Goal: Task Accomplishment & Management: Manage account settings

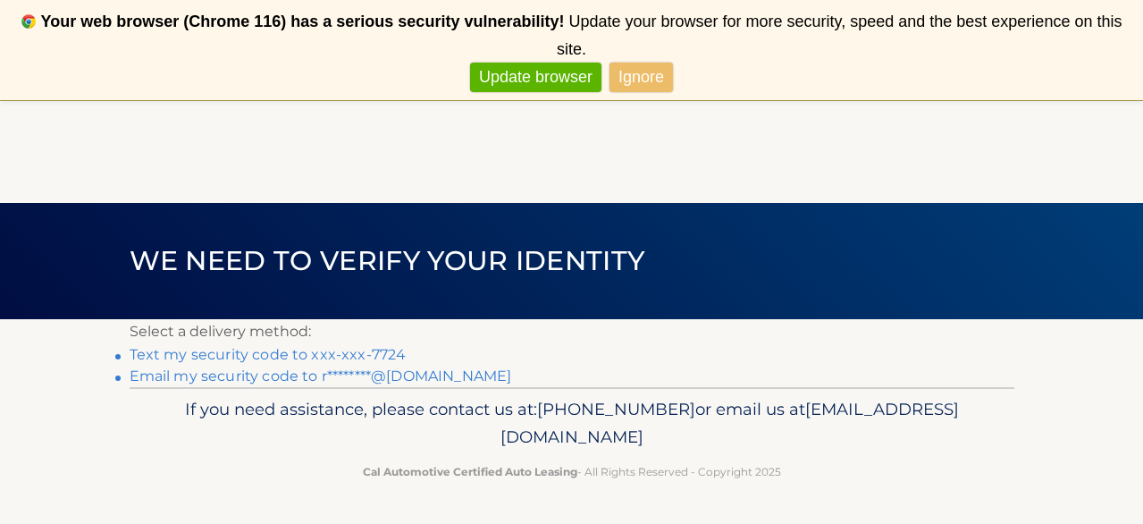
click at [358, 352] on link "Text my security code to xxx-xxx-7724" at bounding box center [268, 354] width 277 height 17
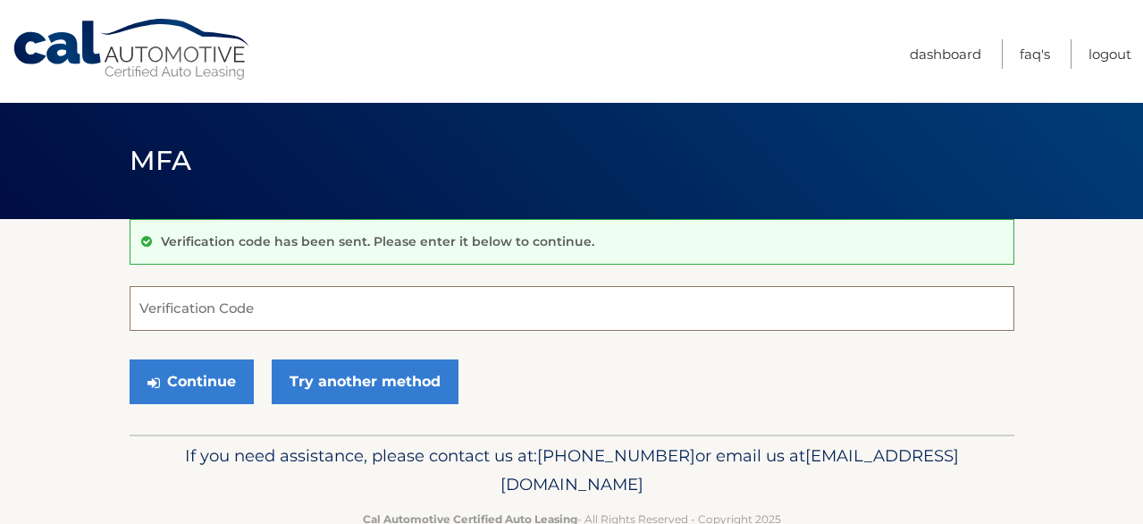
click at [347, 324] on input "Verification Code" at bounding box center [572, 308] width 885 height 45
click at [341, 315] on input "Verification Code" at bounding box center [572, 308] width 885 height 45
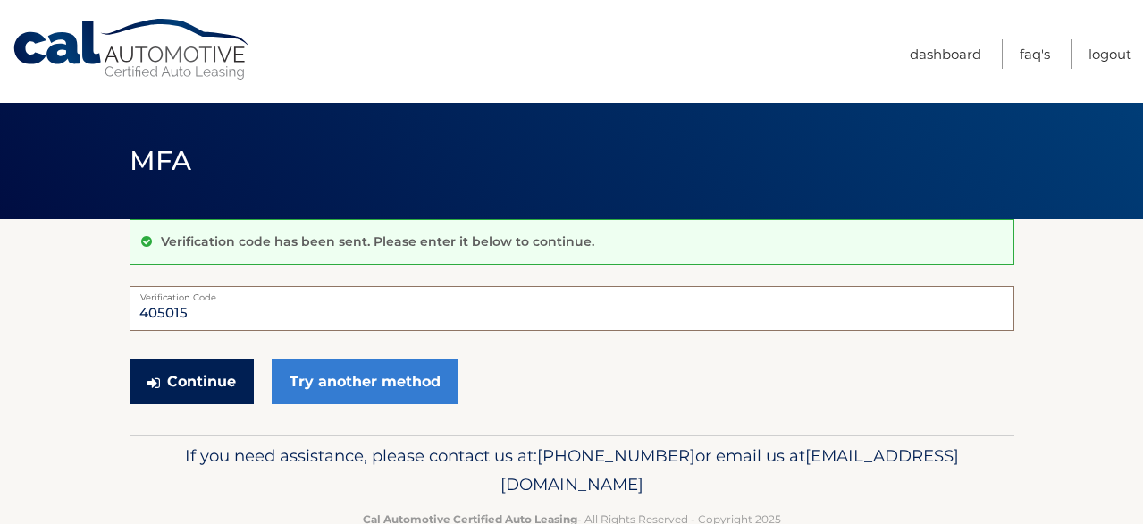
type input "405015"
click at [220, 384] on button "Continue" at bounding box center [192, 381] width 124 height 45
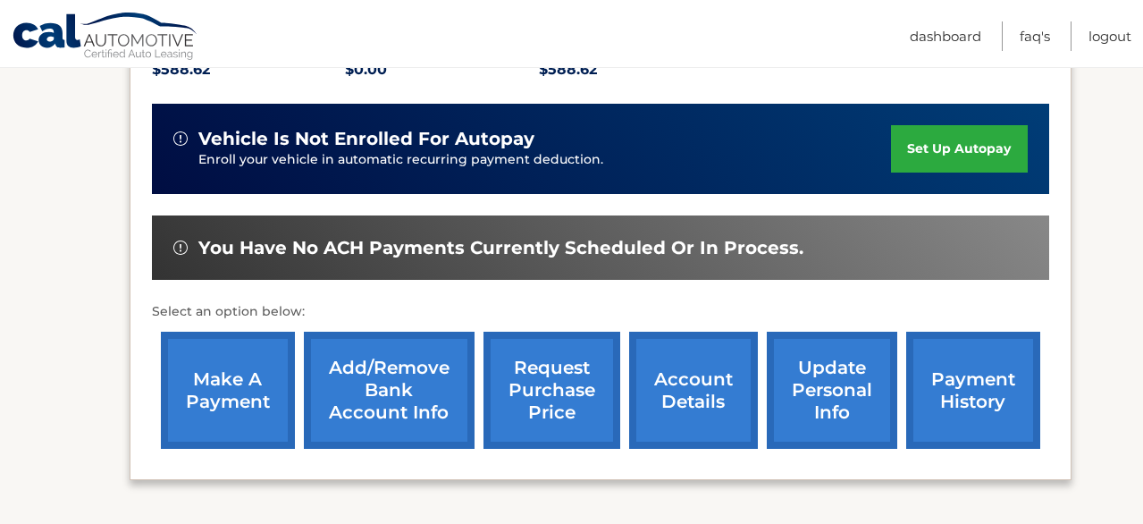
scroll to position [559, 0]
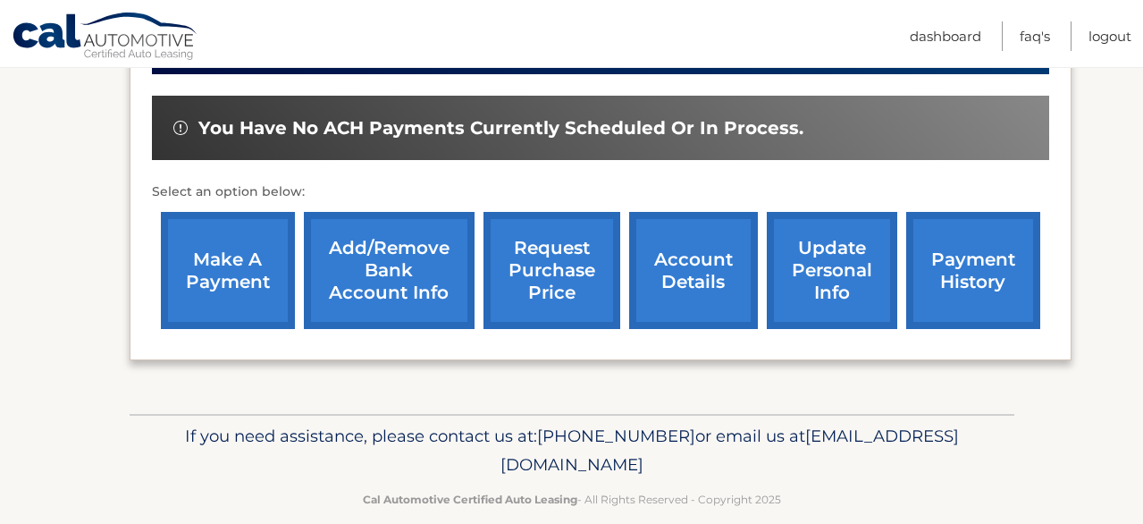
click at [259, 232] on link "make a payment" at bounding box center [228, 270] width 134 height 117
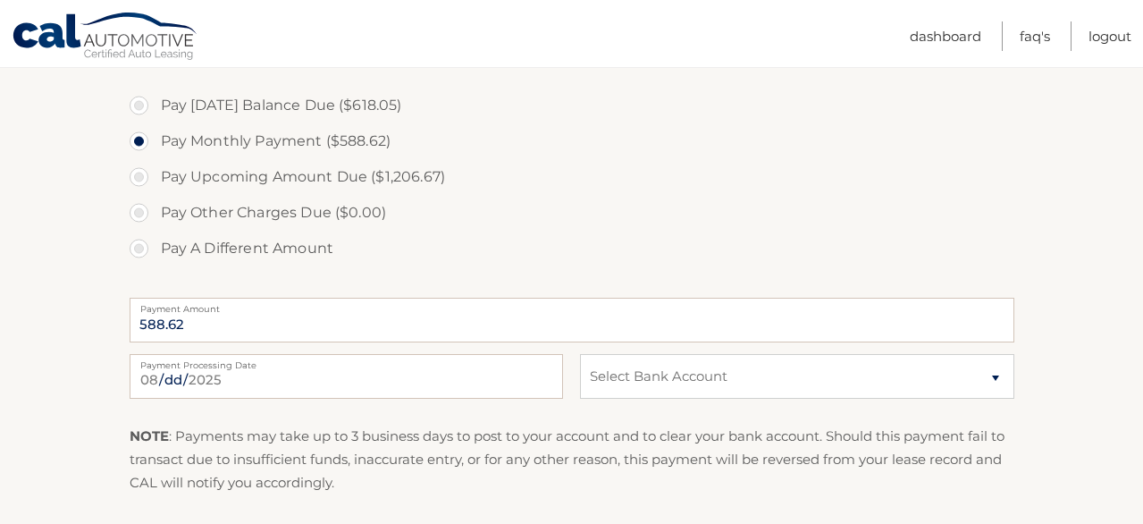
scroll to position [677, 0]
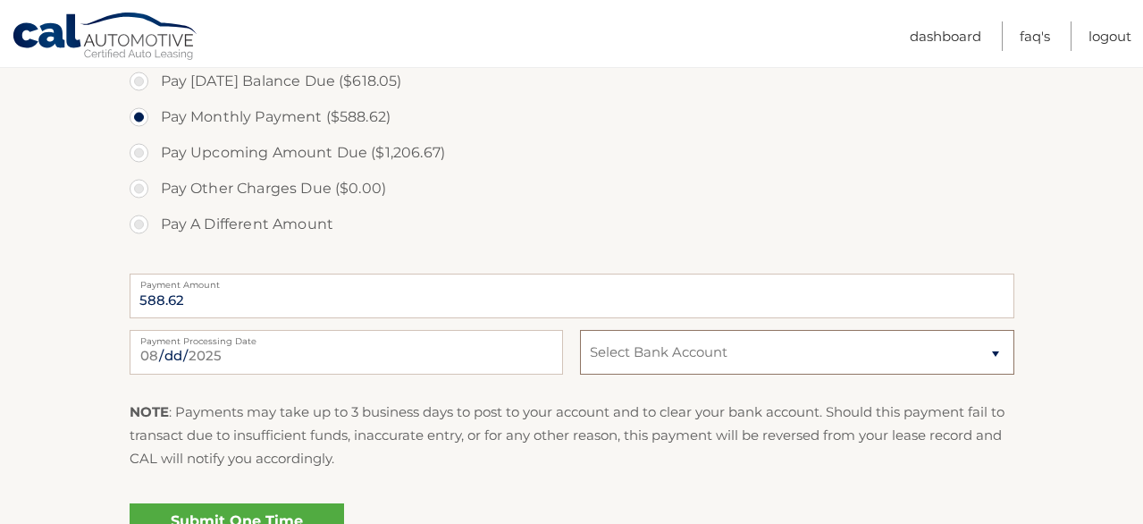
click at [624, 350] on select "Select Bank Account Checking FLAGSTAR BANK, NA *****2818 Checking TD BANK NA **…" at bounding box center [796, 352] width 433 height 45
select select "MzQzZWNjYjYtNTE2OC00OTkxLTg0OTgtNTc3NmJkNGY0ZDIz"
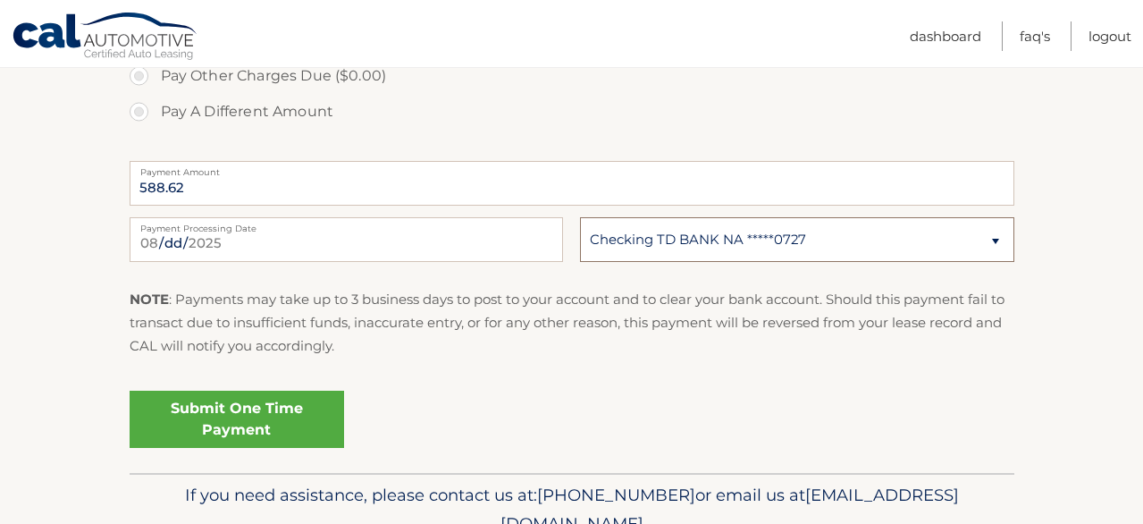
scroll to position [808, 0]
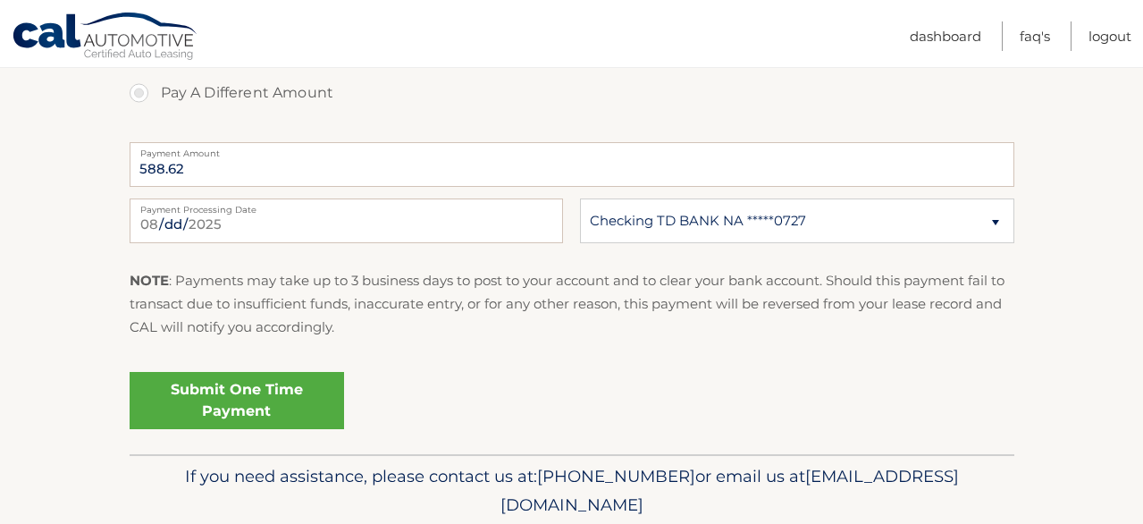
click at [280, 384] on link "Submit One Time Payment" at bounding box center [237, 400] width 214 height 57
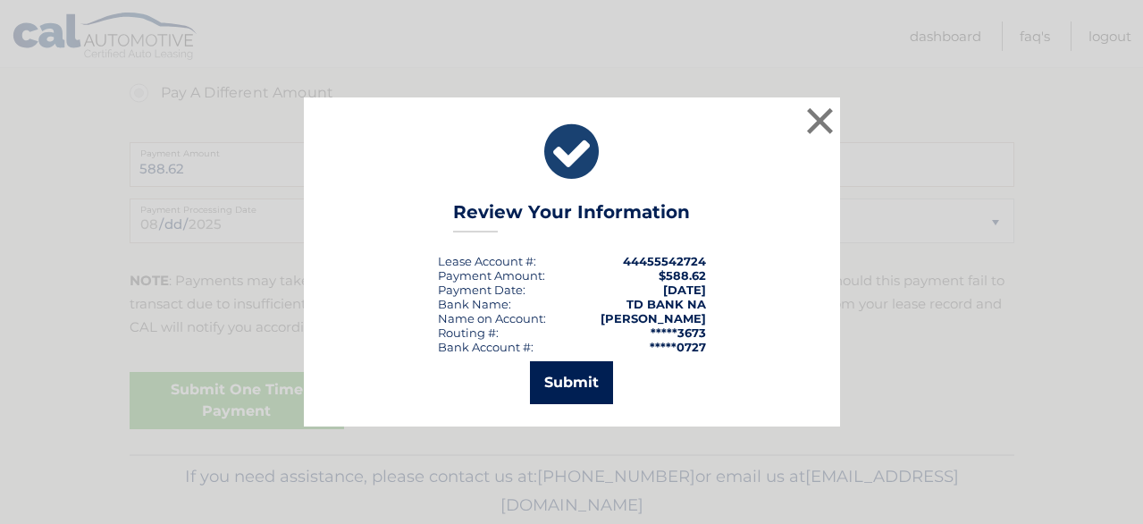
click at [577, 389] on button "Submit" at bounding box center [571, 382] width 83 height 43
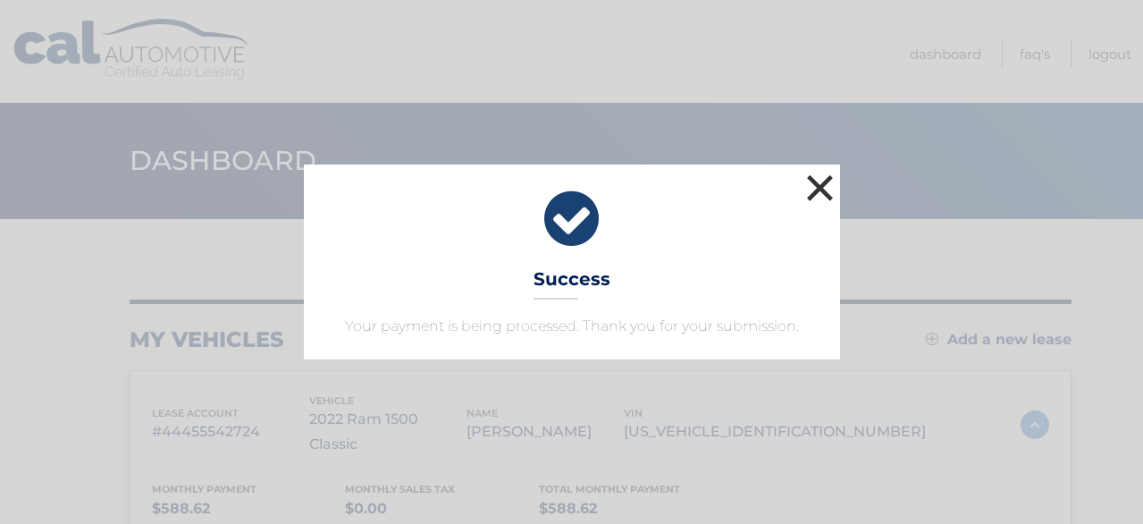
click at [820, 175] on button "×" at bounding box center [821, 188] width 36 height 36
